Goal: Use online tool/utility: Utilize a website feature to perform a specific function

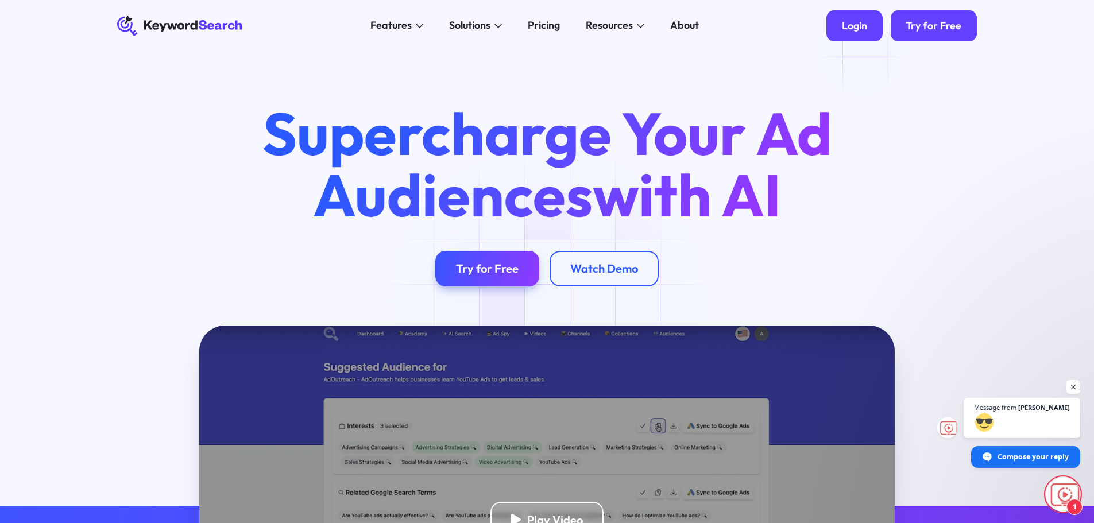
click at [852, 31] on div "Login" at bounding box center [854, 26] width 25 height 13
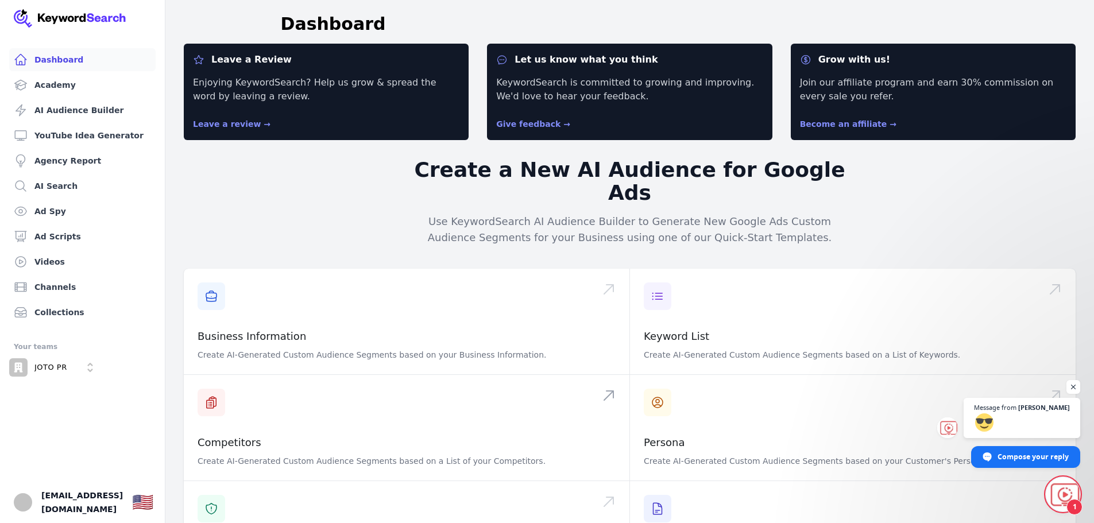
scroll to position [172, 0]
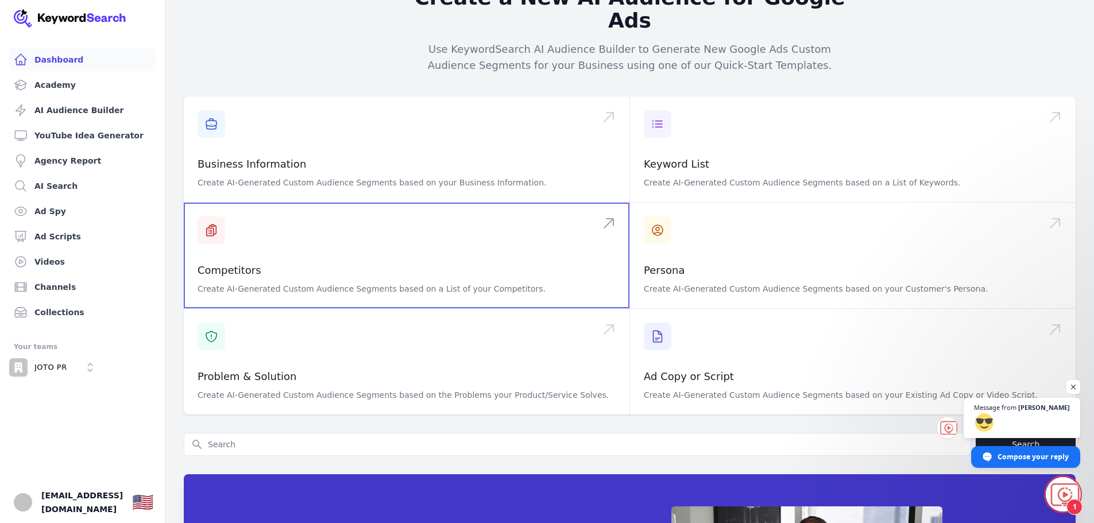
click at [291, 250] on span at bounding box center [407, 256] width 446 height 106
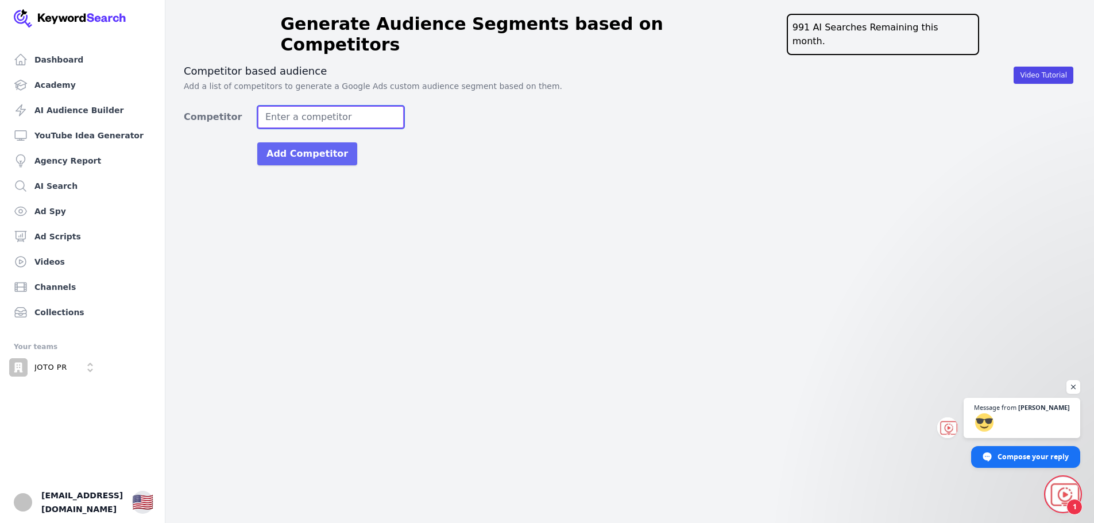
click at [286, 111] on input "Competitor" at bounding box center [330, 117] width 147 height 23
type input "https://escalatepr.com/"
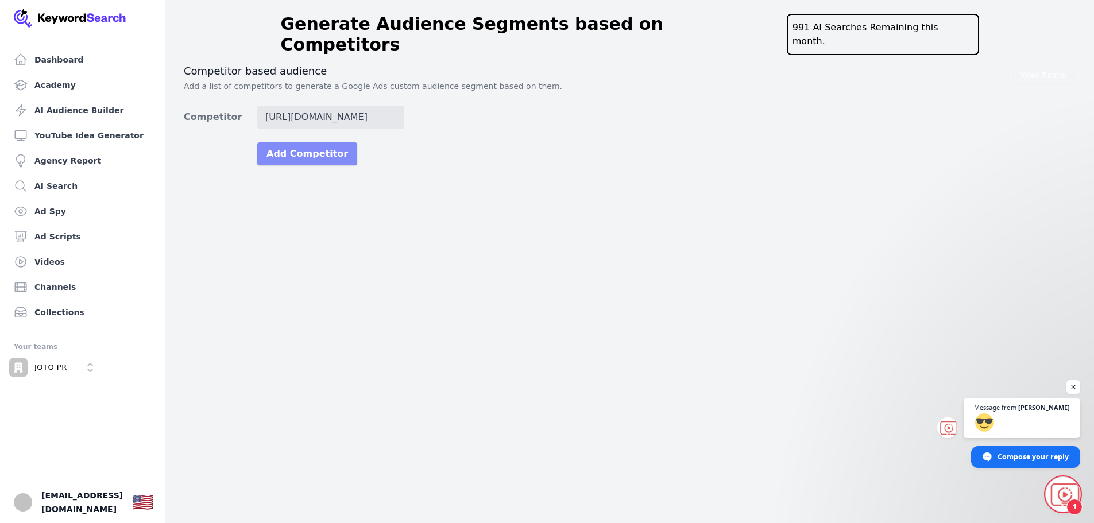
click at [302, 142] on button "Add Competitor" at bounding box center [307, 153] width 100 height 23
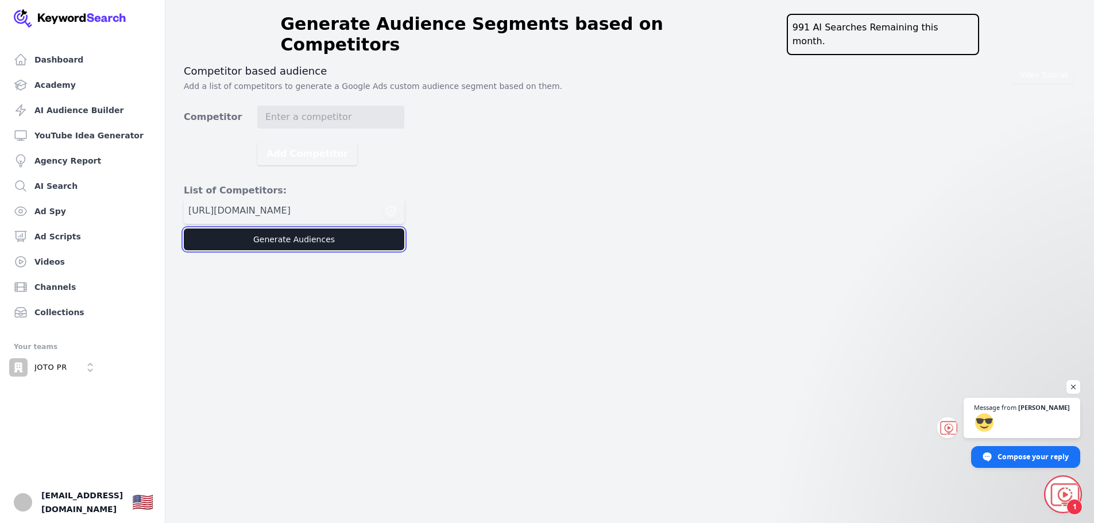
click at [302, 229] on button "Generate Audiences" at bounding box center [294, 240] width 221 height 22
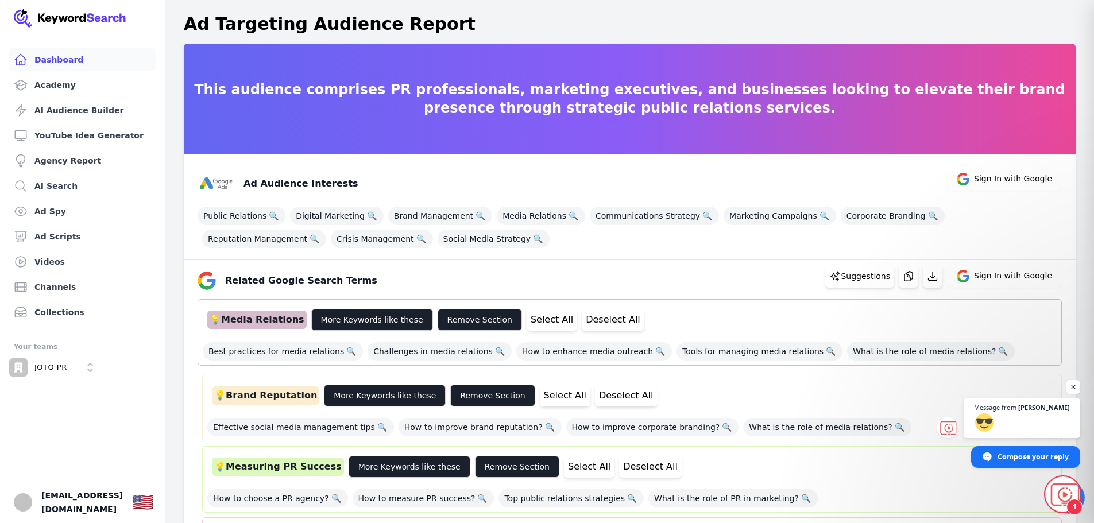
click at [56, 69] on link "Dashboard" at bounding box center [82, 59] width 146 height 23
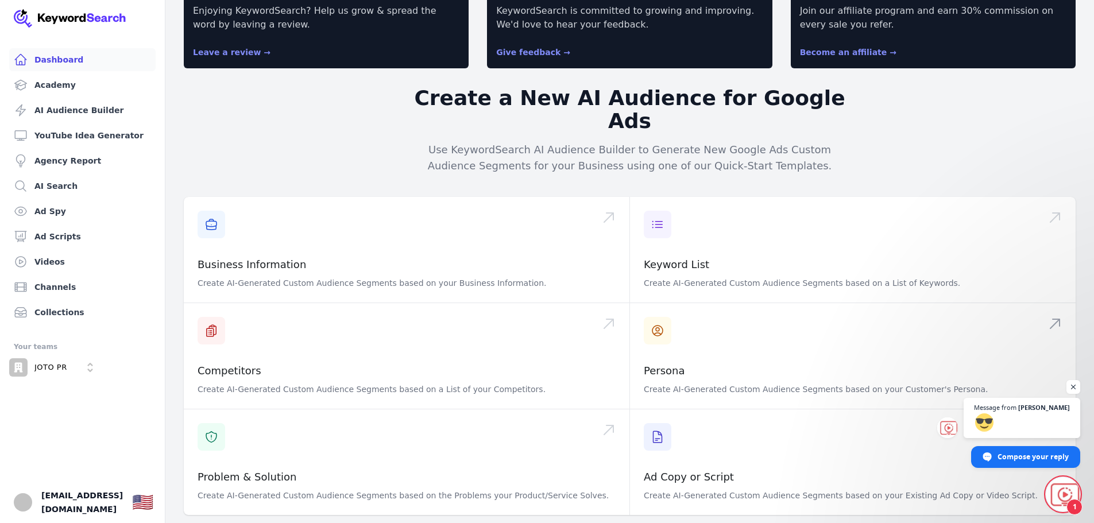
scroll to position [302, 0]
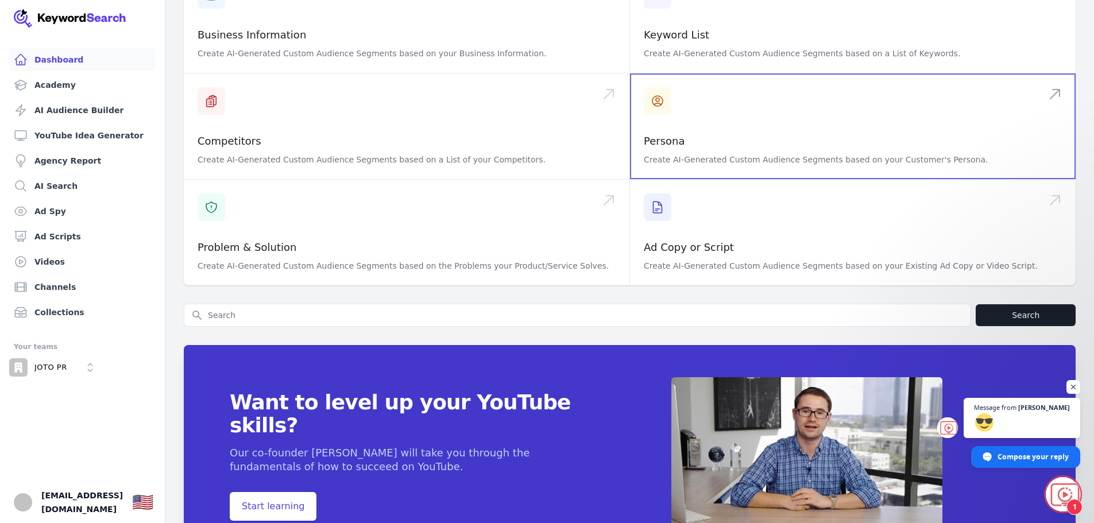
click at [690, 106] on span at bounding box center [853, 127] width 446 height 106
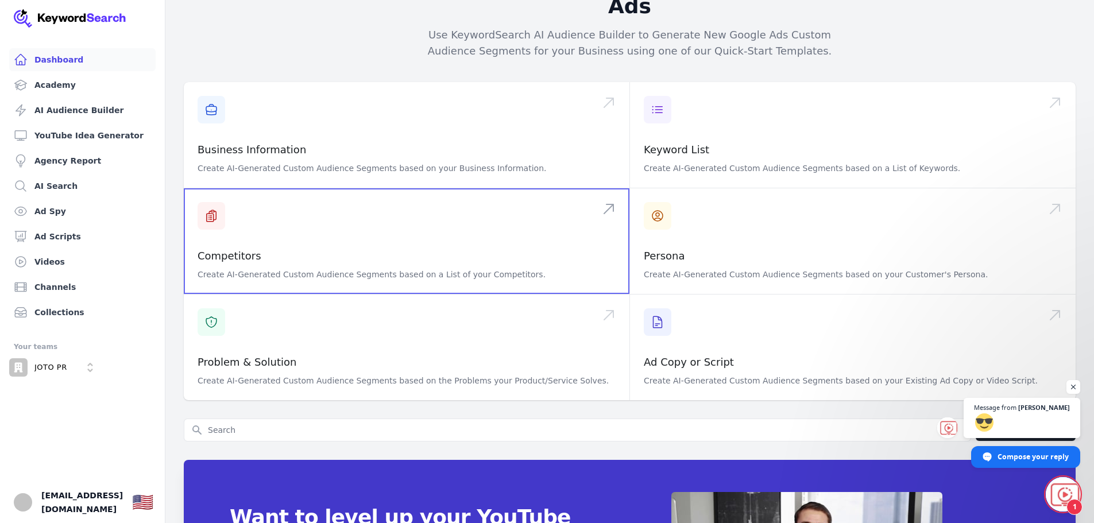
click at [319, 231] on span at bounding box center [407, 241] width 446 height 106
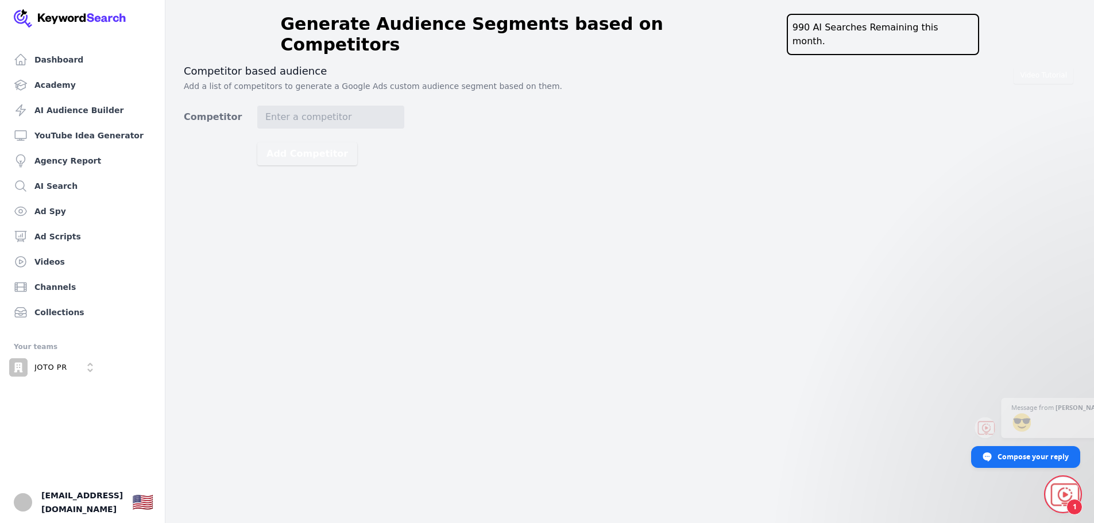
scroll to position [2094, 0]
click at [283, 109] on input "Competitor" at bounding box center [330, 117] width 147 height 23
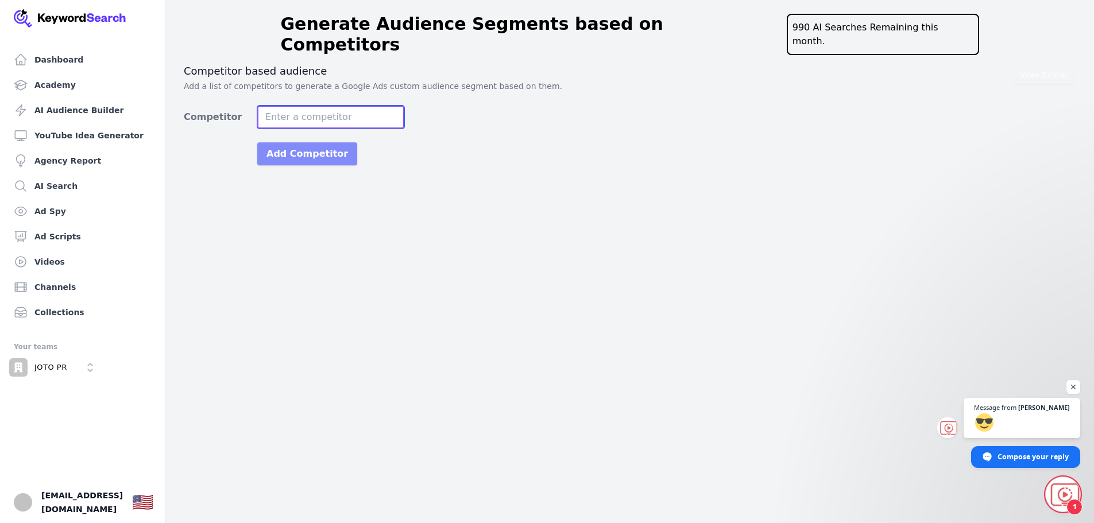
type input "https://escalatepr.com/"
